Goal: Find contact information: Find contact information

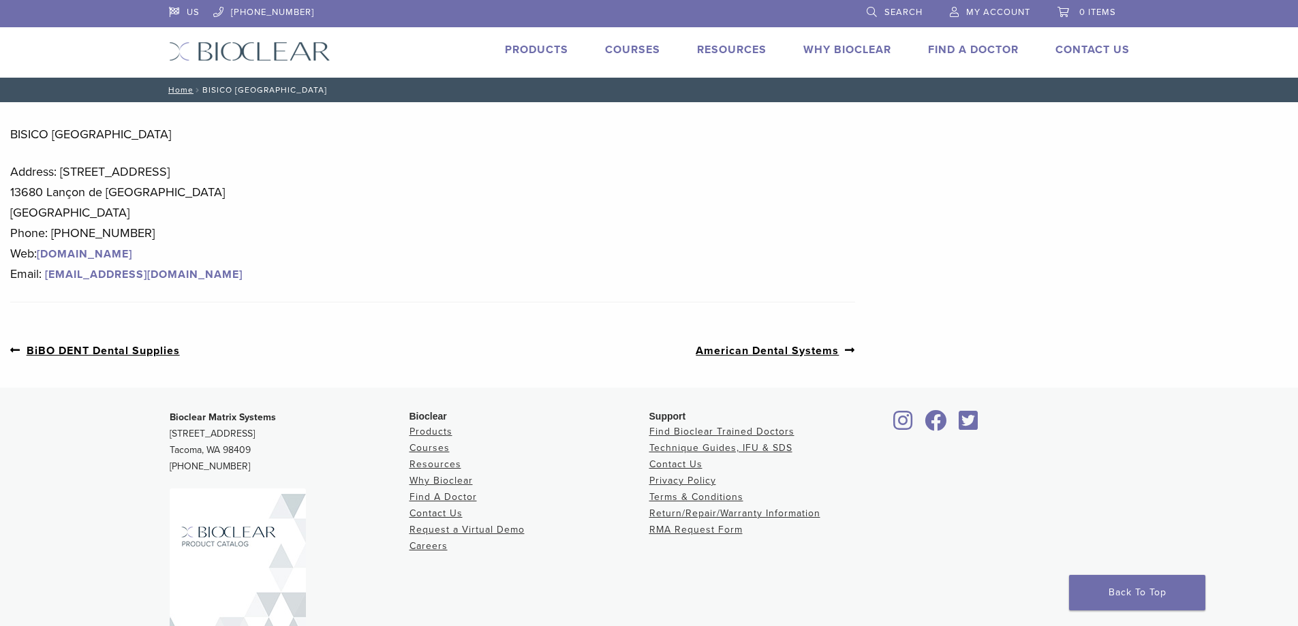
drag, startPoint x: 58, startPoint y: 171, endPoint x: 315, endPoint y: 157, distance: 257.9
click at [315, 157] on div "BISICO [GEOGRAPHIC_DATA] Address: [STREET_ADDRESS] Phone: [PHONE_NUMBER] Web: […" at bounding box center [432, 193] width 845 height 182
click at [332, 161] on p "Address: [STREET_ADDRESS] Phone: [PHONE_NUMBER] Web: [DOMAIN_NAME] Email: [EMAI…" at bounding box center [432, 222] width 845 height 123
click at [1097, 44] on link "Contact Us" at bounding box center [1092, 50] width 74 height 14
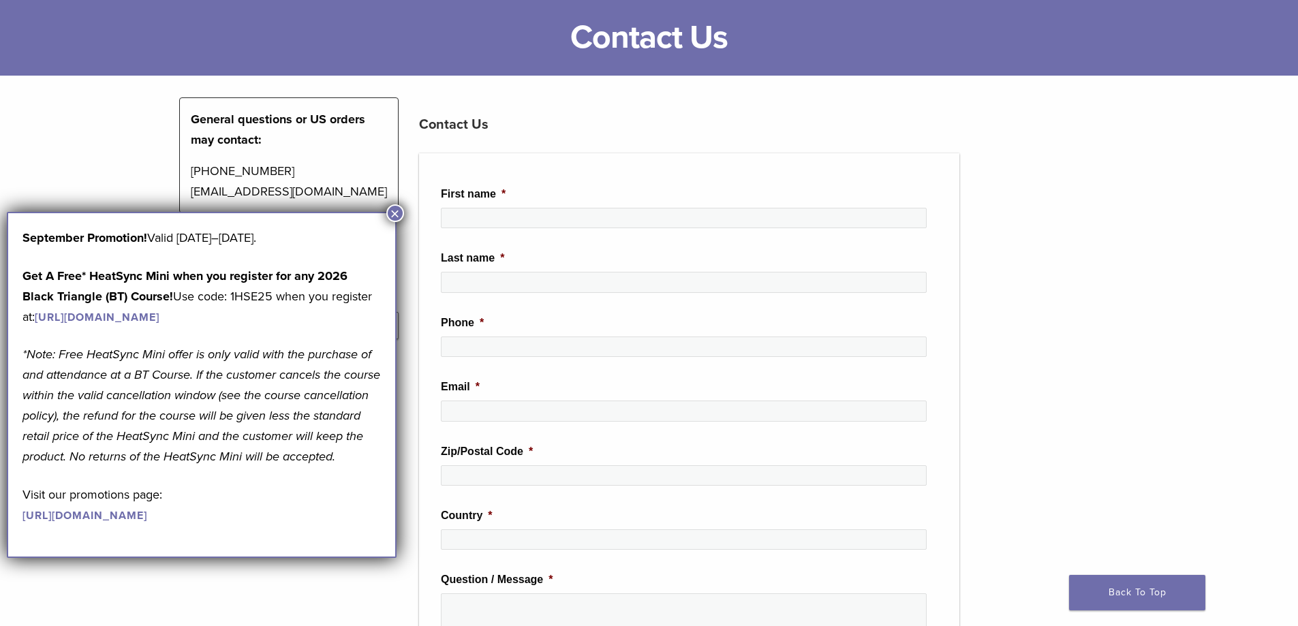
scroll to position [477, 0]
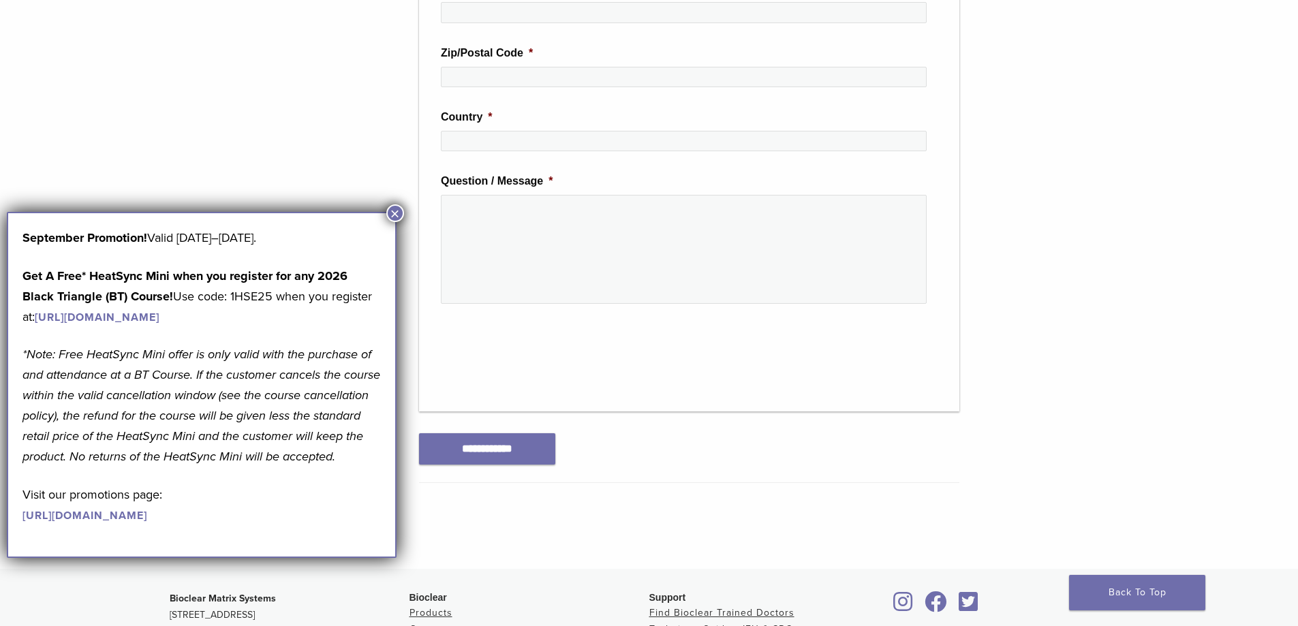
click at [397, 210] on button "×" at bounding box center [395, 213] width 18 height 18
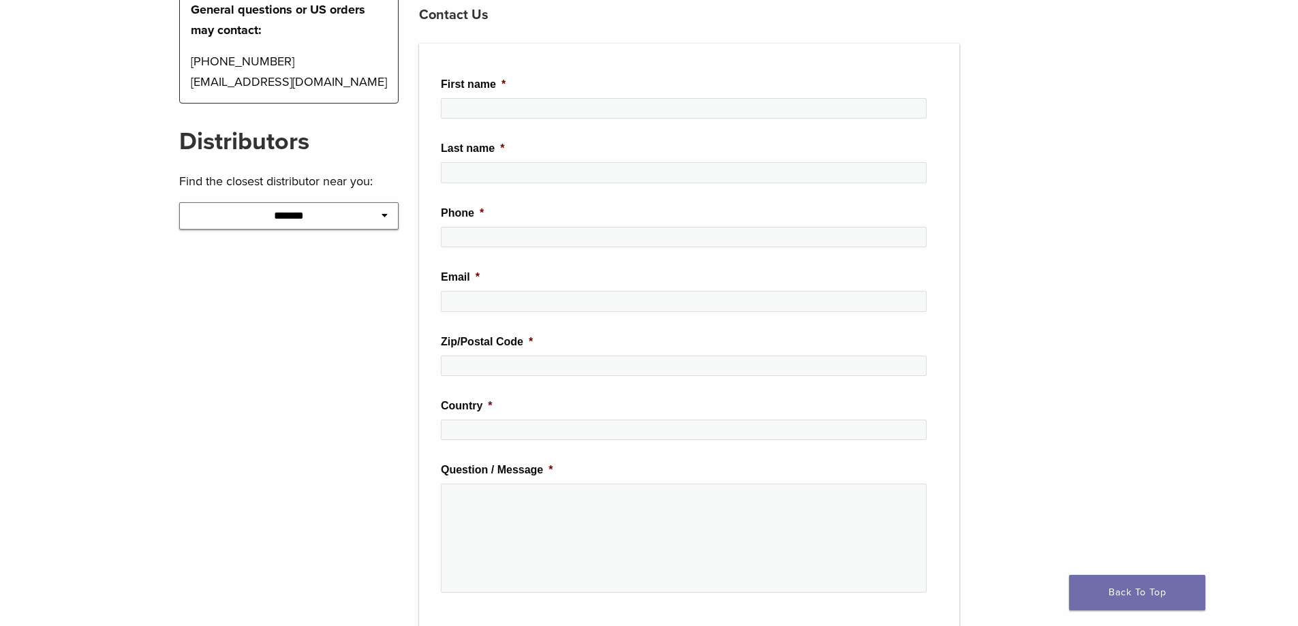
scroll to position [0, 0]
